Goal: Communication & Community: Answer question/provide support

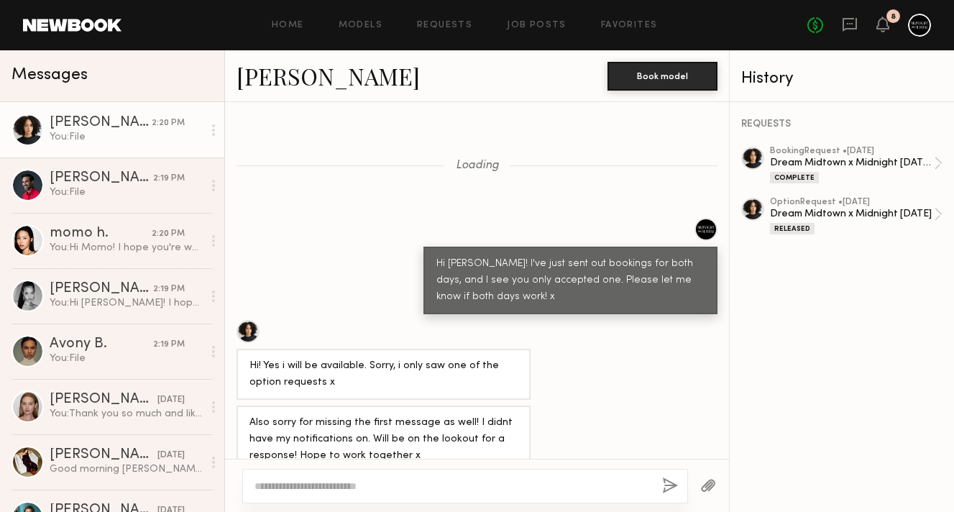
scroll to position [1440, 0]
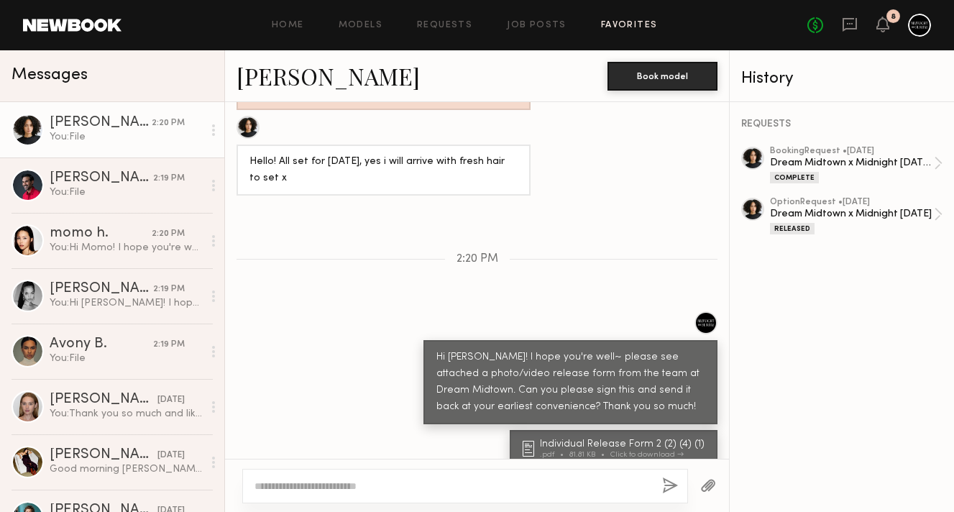
click at [627, 25] on link "Favorites" at bounding box center [629, 25] width 57 height 9
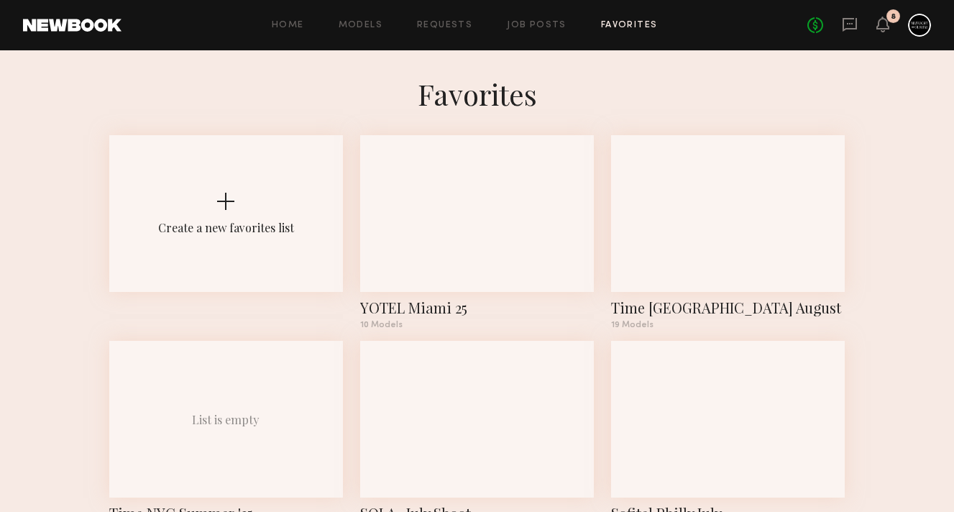
scroll to position [67, 0]
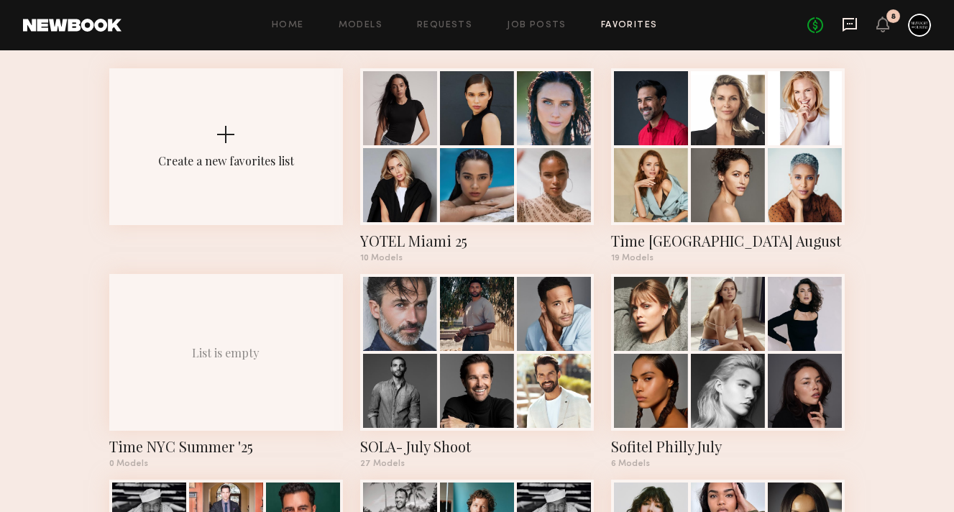
click at [842, 19] on icon at bounding box center [849, 25] width 14 height 14
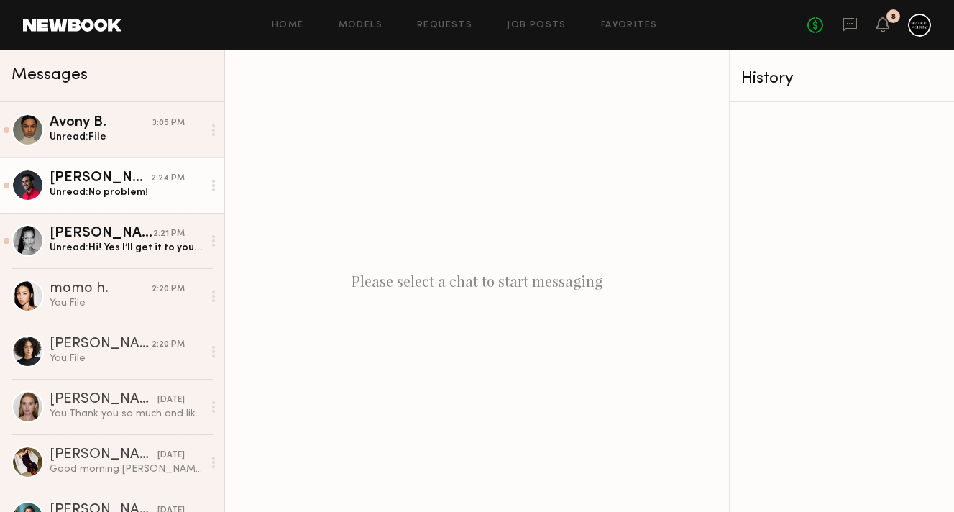
click at [106, 196] on div "Unread: No problem!" at bounding box center [126, 192] width 153 height 14
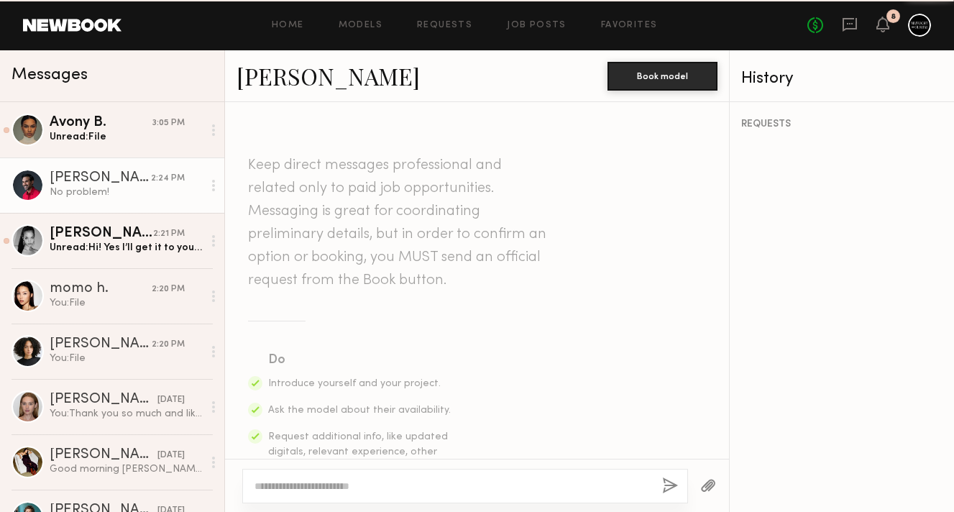
scroll to position [2059, 0]
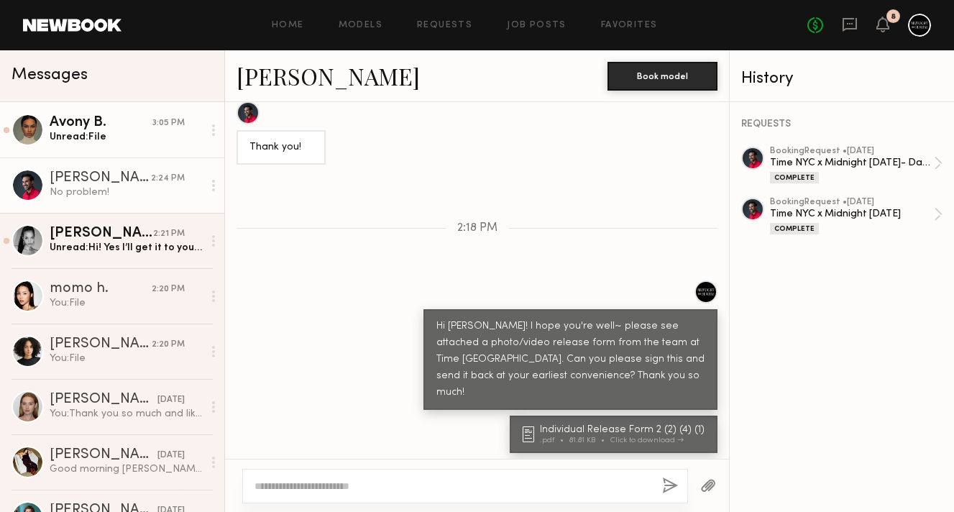
click at [119, 137] on div "Unread: File" at bounding box center [126, 137] width 153 height 14
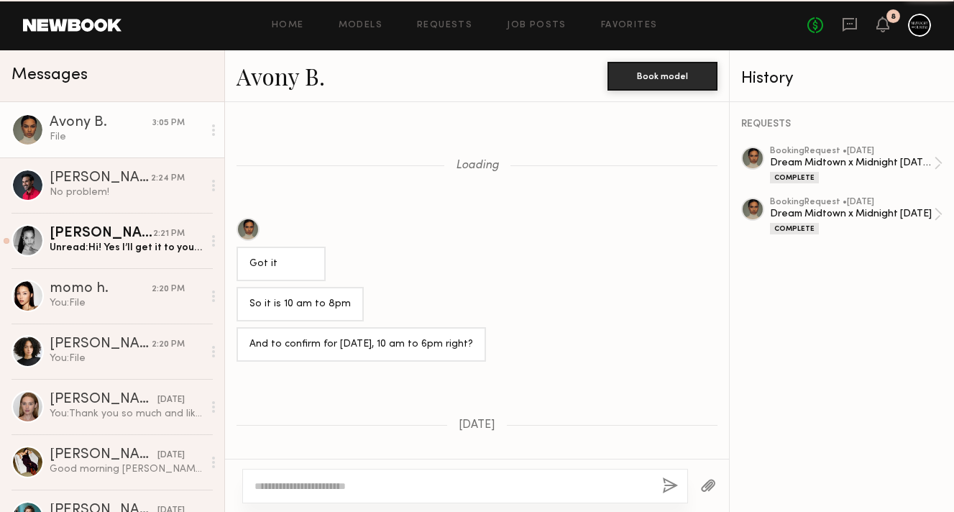
scroll to position [1229, 0]
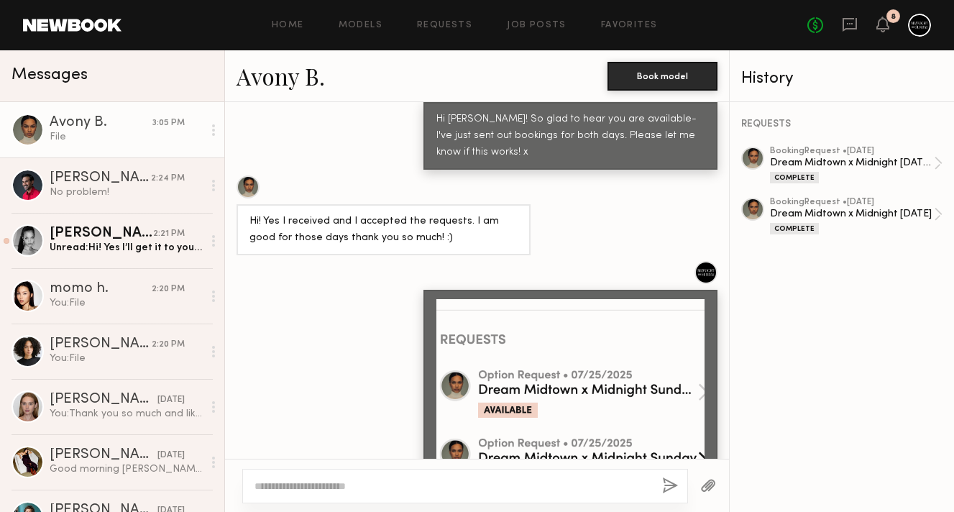
scroll to position [3751, 0]
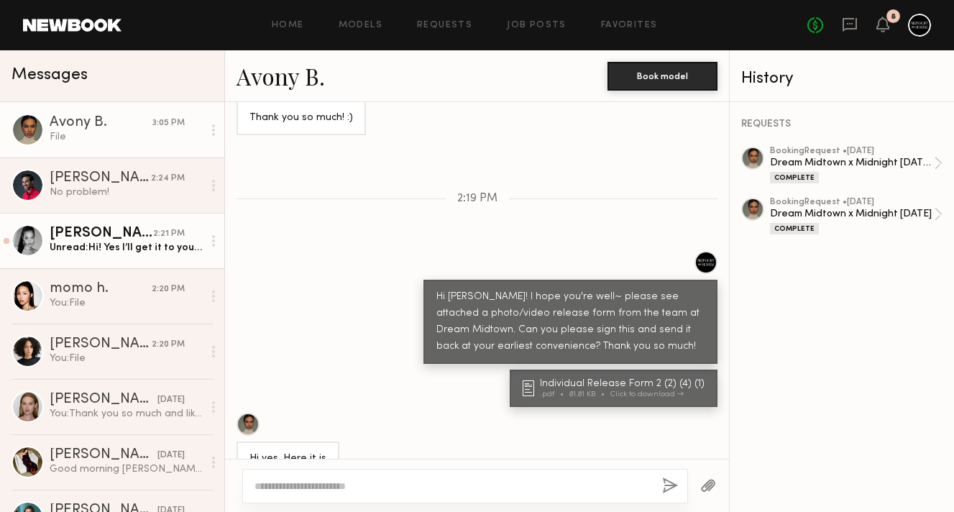
click at [106, 228] on div "[PERSON_NAME]" at bounding box center [102, 233] width 104 height 14
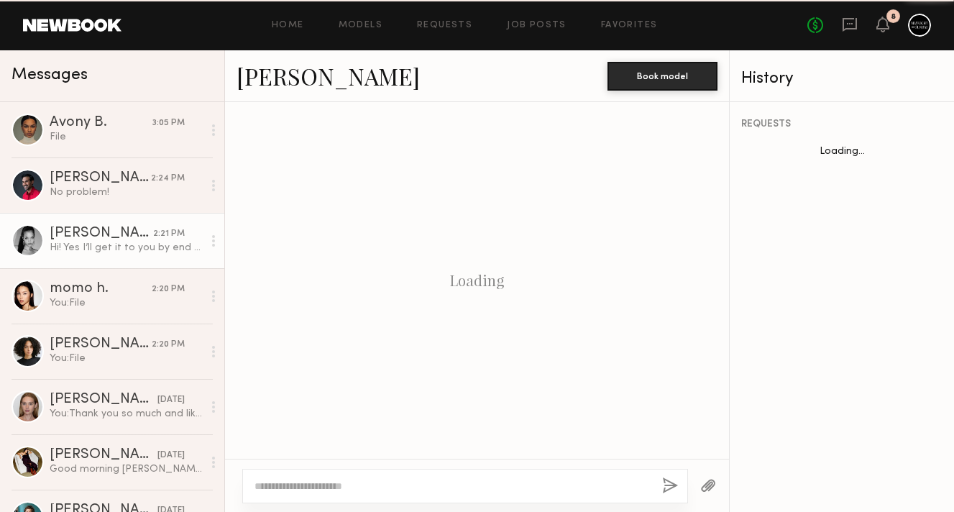
scroll to position [988, 0]
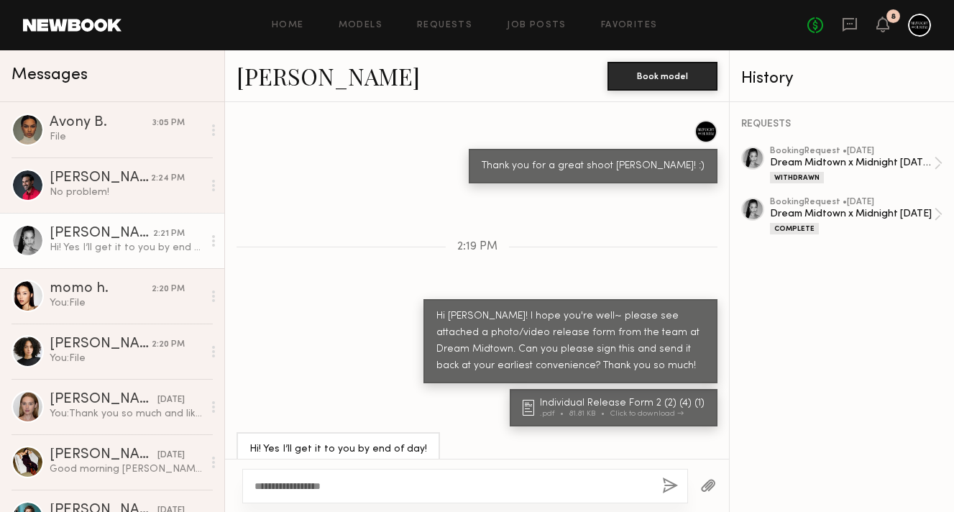
type textarea "**********"
click at [666, 485] on button "button" at bounding box center [670, 486] width 16 height 18
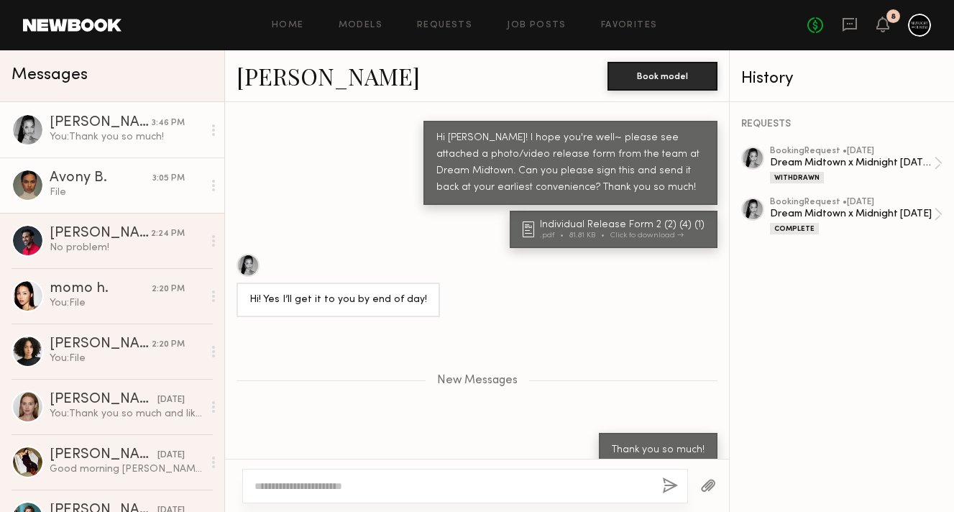
click at [115, 194] on div "File" at bounding box center [126, 192] width 153 height 14
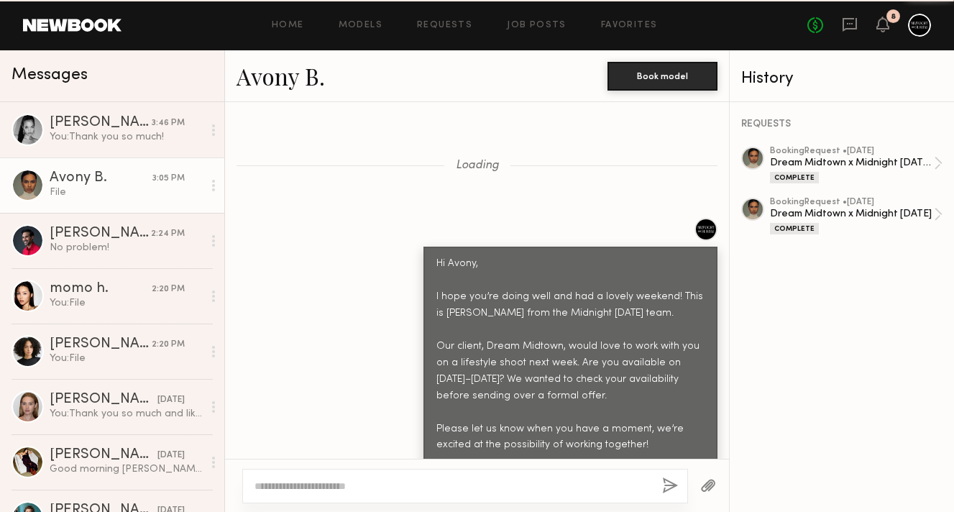
scroll to position [3751, 0]
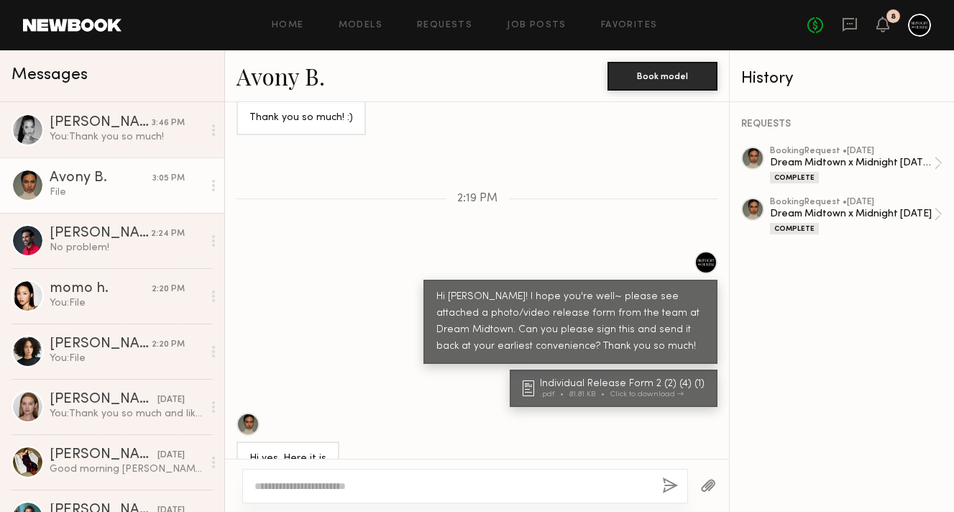
click at [288, 502] on div ".pdf" at bounding box center [281, 506] width 29 height 8
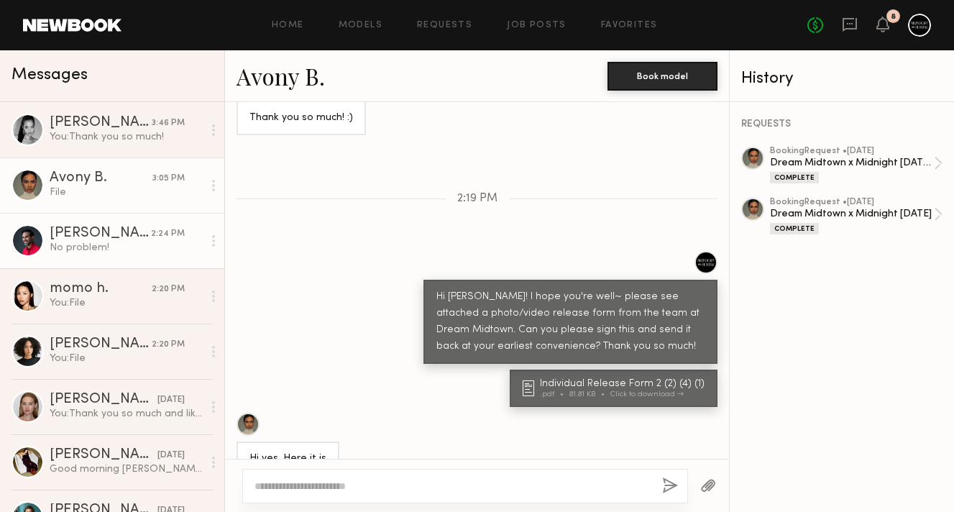
click at [142, 250] on div "No problem!" at bounding box center [126, 248] width 153 height 14
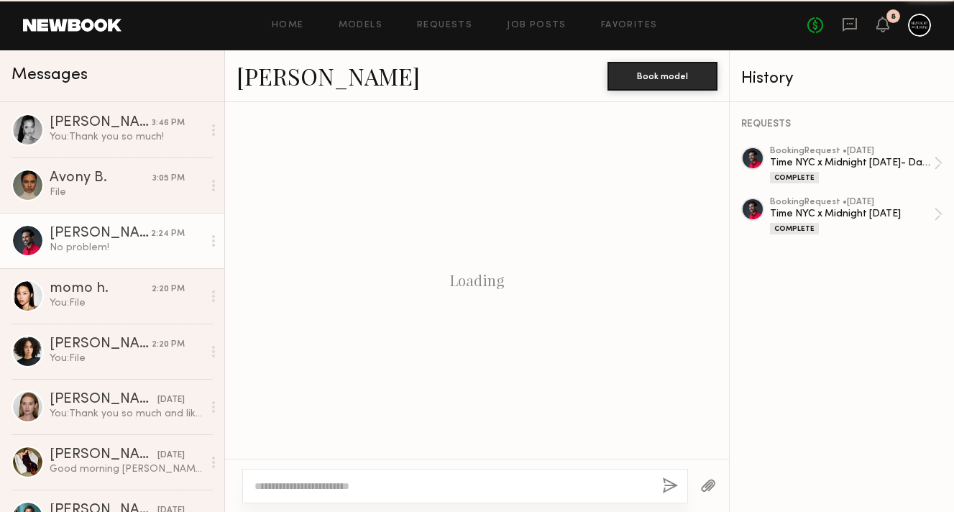
scroll to position [842, 0]
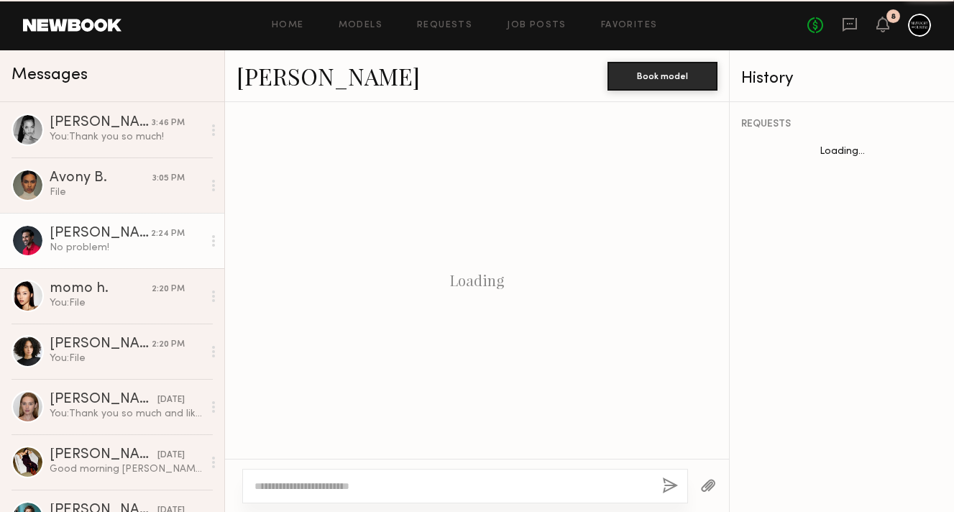
scroll to position [842, 0]
